Goal: Task Accomplishment & Management: Manage account settings

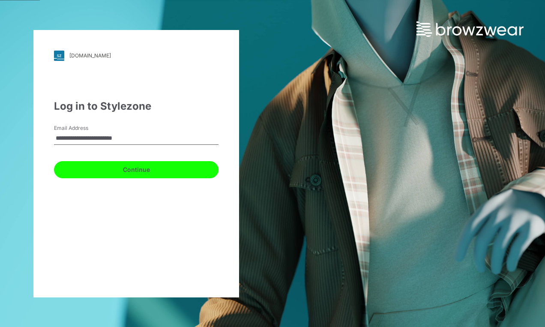
click at [83, 171] on button "Continue" at bounding box center [136, 169] width 164 height 17
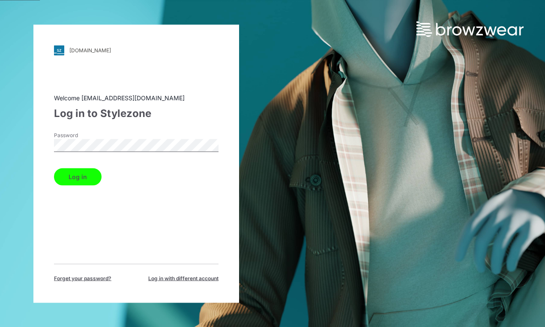
click at [54, 168] on button "Log in" at bounding box center [78, 176] width 48 height 17
